Goal: Use online tool/utility: Utilize a website feature to perform a specific function

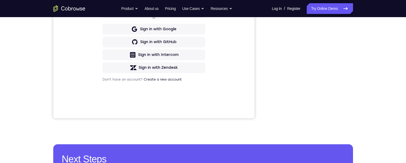
scroll to position [93, 0]
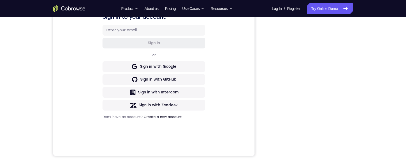
click at [361, 95] on div "Your Support Agent Your Customer Web iOS Android Next Steps We’d be happy to gi…" at bounding box center [203, 100] width 343 height 353
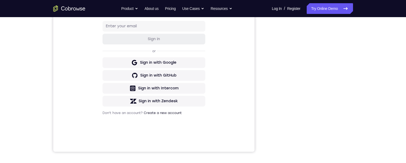
scroll to position [66, 0]
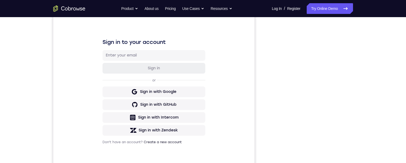
click at [353, 88] on div "Your Support Agent Your Customer Web iOS Android Next Steps We’d be happy to gi…" at bounding box center [203, 125] width 343 height 353
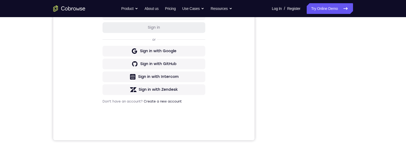
scroll to position [109, 0]
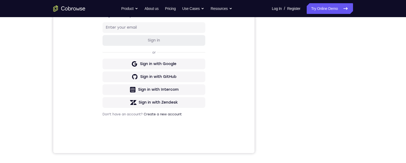
click at [367, 71] on div "Your Support Agent Your Customer Web iOS Android Next Steps We’d be happy to gi…" at bounding box center [203, 97] width 343 height 353
click at [367, 84] on div "Your Support Agent Your Customer Web iOS Android Next Steps We’d be happy to gi…" at bounding box center [203, 98] width 343 height 353
click at [366, 88] on div "Your Support Agent Your Customer Web iOS Android Next Steps We’d be happy to gi…" at bounding box center [203, 98] width 343 height 353
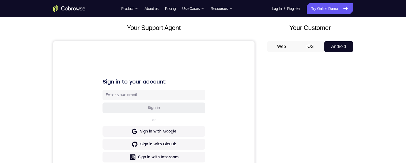
scroll to position [26, 0]
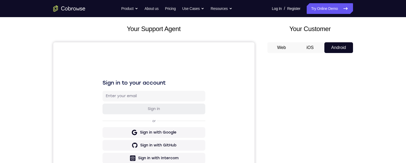
click at [370, 84] on div "Your Support Agent Your Customer Web iOS Android Next Steps We’d be happy to gi…" at bounding box center [203, 166] width 343 height 353
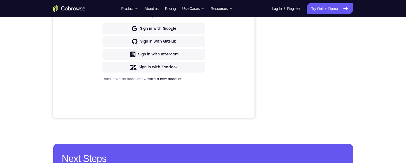
scroll to position [63, 0]
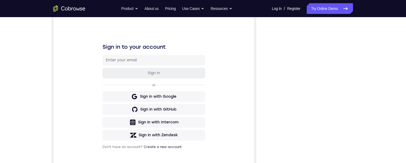
click at [380, 100] on div "Your Support Agent Your Customer Web iOS Android Next Steps We’d be happy to gi…" at bounding box center [203, 130] width 406 height 353
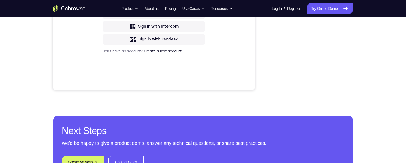
scroll to position [112, 0]
